Goal: Navigation & Orientation: Find specific page/section

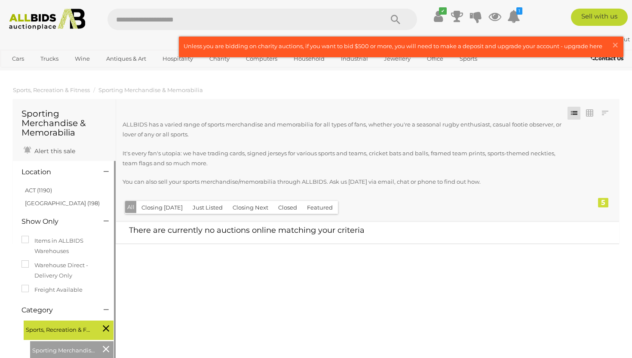
click at [60, 189] on li "ACT (1190)" at bounding box center [65, 190] width 83 height 12
click at [47, 190] on link "ACT (1190)" at bounding box center [38, 190] width 27 height 7
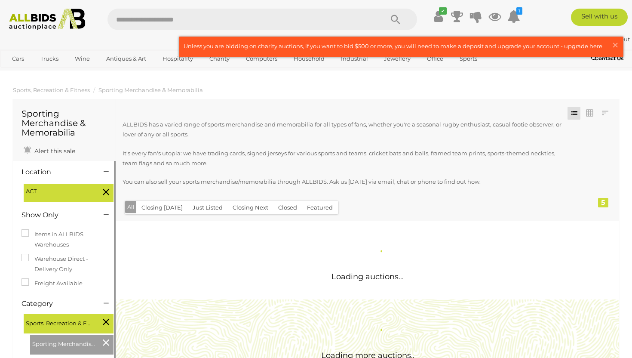
click at [107, 308] on icon at bounding box center [106, 303] width 5 height 9
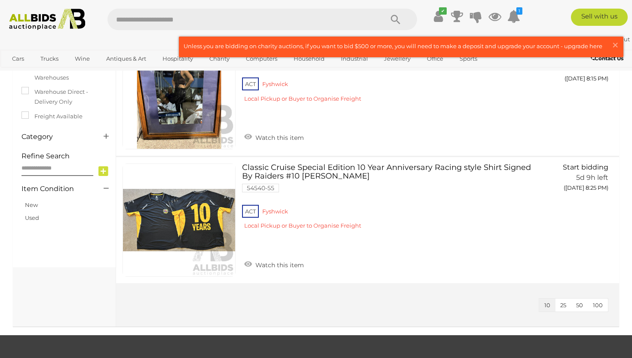
scroll to position [192, 0]
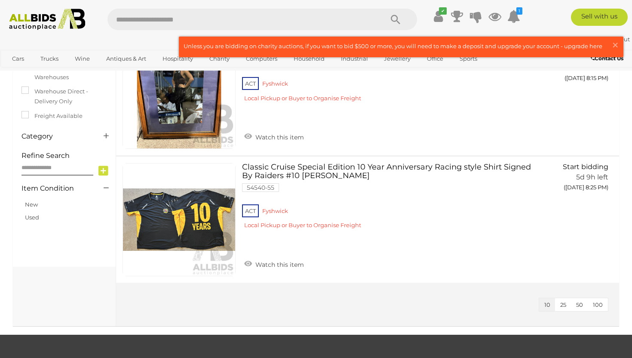
click at [560, 304] on button "25" at bounding box center [563, 304] width 16 height 13
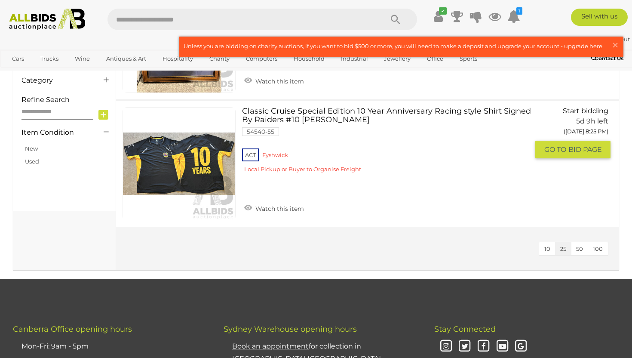
scroll to position [252, 0]
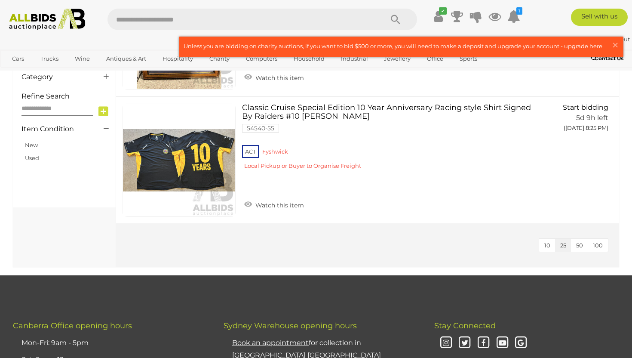
click at [578, 244] on span "50" at bounding box center [579, 245] width 7 height 7
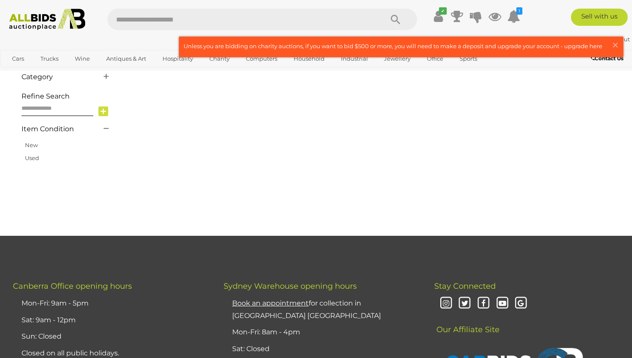
scroll to position [135, 0]
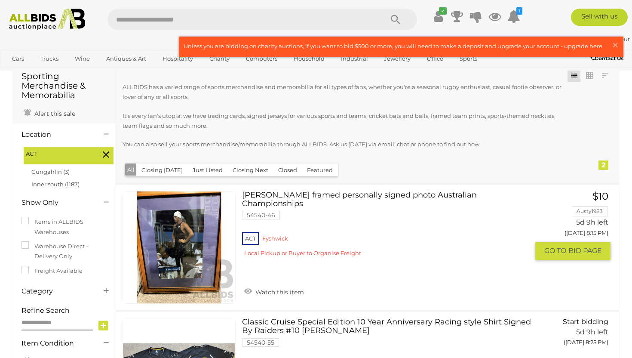
scroll to position [34, 0]
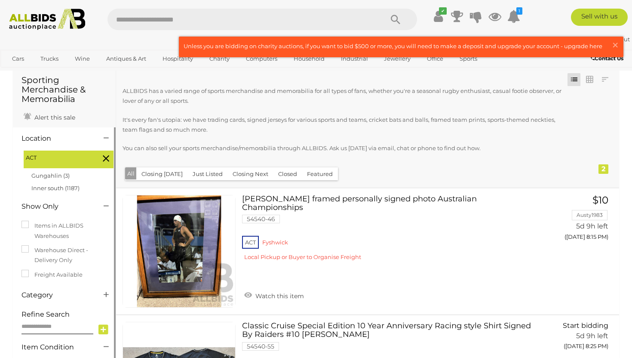
click at [105, 157] on icon at bounding box center [106, 158] width 6 height 11
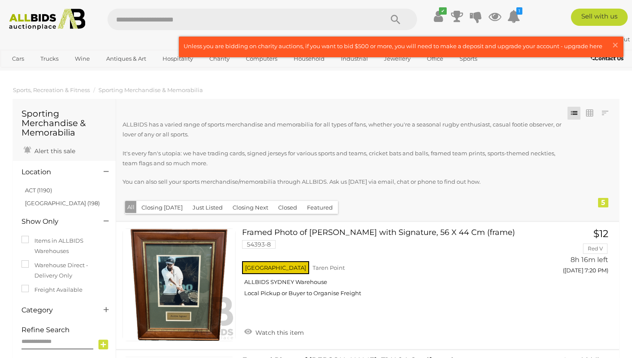
click at [27, 15] on img at bounding box center [47, 20] width 85 height 22
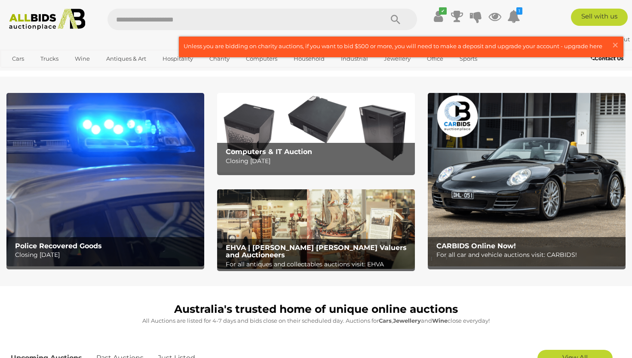
click at [99, 215] on img at bounding box center [105, 179] width 198 height 173
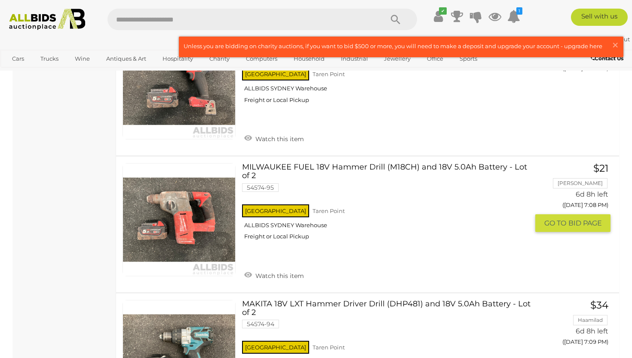
scroll to position [901, 0]
